Goal: Use online tool/utility: Use online tool/utility

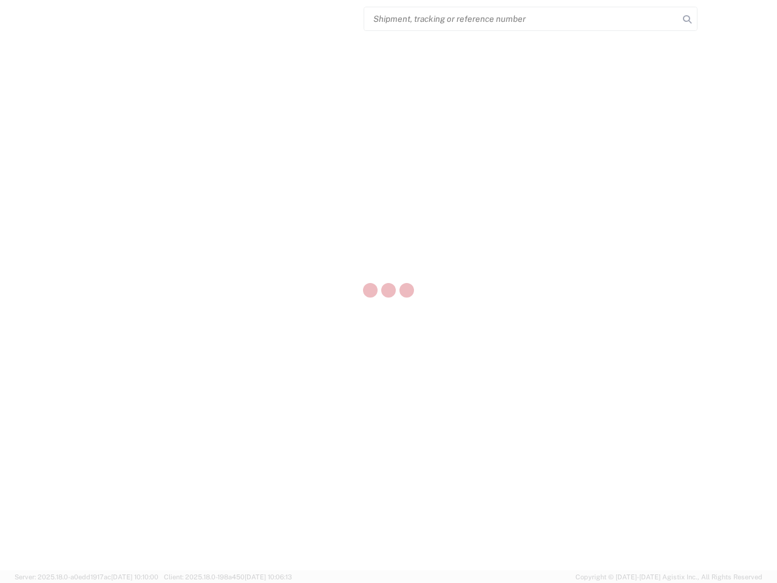
select select "US"
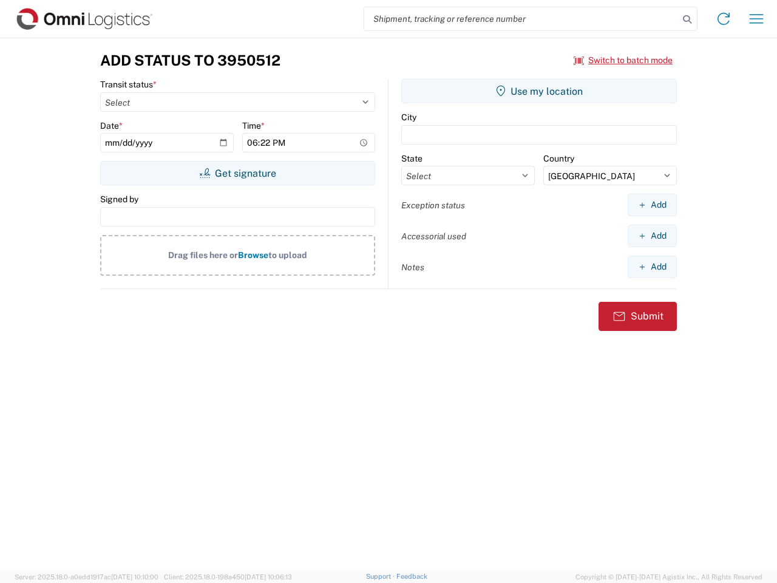
click at [521, 19] on input "search" at bounding box center [521, 18] width 314 height 23
click at [687, 19] on icon at bounding box center [687, 19] width 17 height 17
click at [723, 19] on icon at bounding box center [723, 18] width 19 height 19
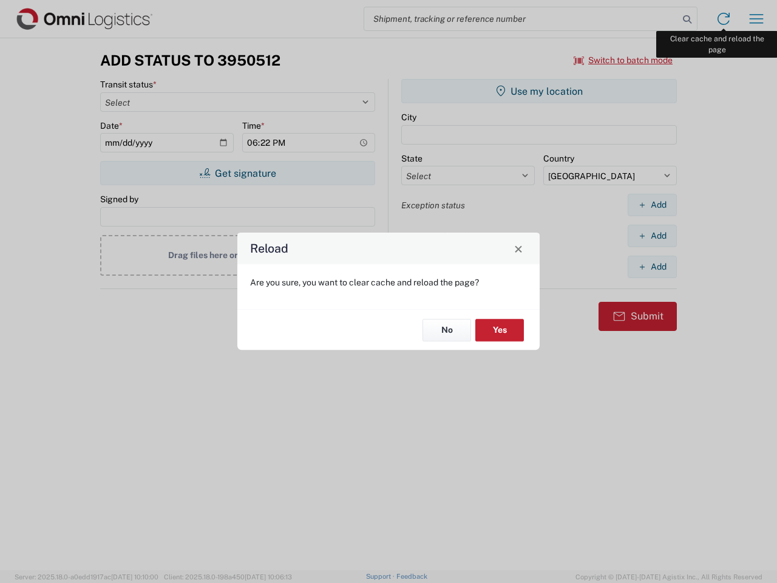
click at [756, 19] on div "Reload Are you sure, you want to clear cache and reload the page? No Yes" at bounding box center [388, 291] width 777 height 583
click at [623, 60] on div "Reload Are you sure, you want to clear cache and reload the page? No Yes" at bounding box center [388, 291] width 777 height 583
click at [237, 173] on div "Reload Are you sure, you want to clear cache and reload the page? No Yes" at bounding box center [388, 291] width 777 height 583
click at [539, 91] on div "Reload Are you sure, you want to clear cache and reload the page? No Yes" at bounding box center [388, 291] width 777 height 583
click at [652, 205] on div "Reload Are you sure, you want to clear cache and reload the page? No Yes" at bounding box center [388, 291] width 777 height 583
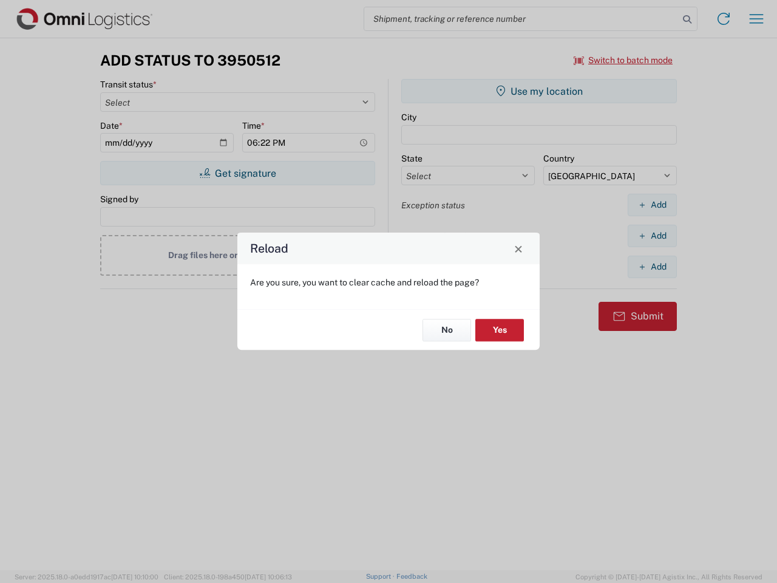
click at [652, 235] on div "Reload Are you sure, you want to clear cache and reload the page? No Yes" at bounding box center [388, 291] width 777 height 583
click at [652, 266] on div "Reload Are you sure, you want to clear cache and reload the page? No Yes" at bounding box center [388, 291] width 777 height 583
